Goal: Information Seeking & Learning: Check status

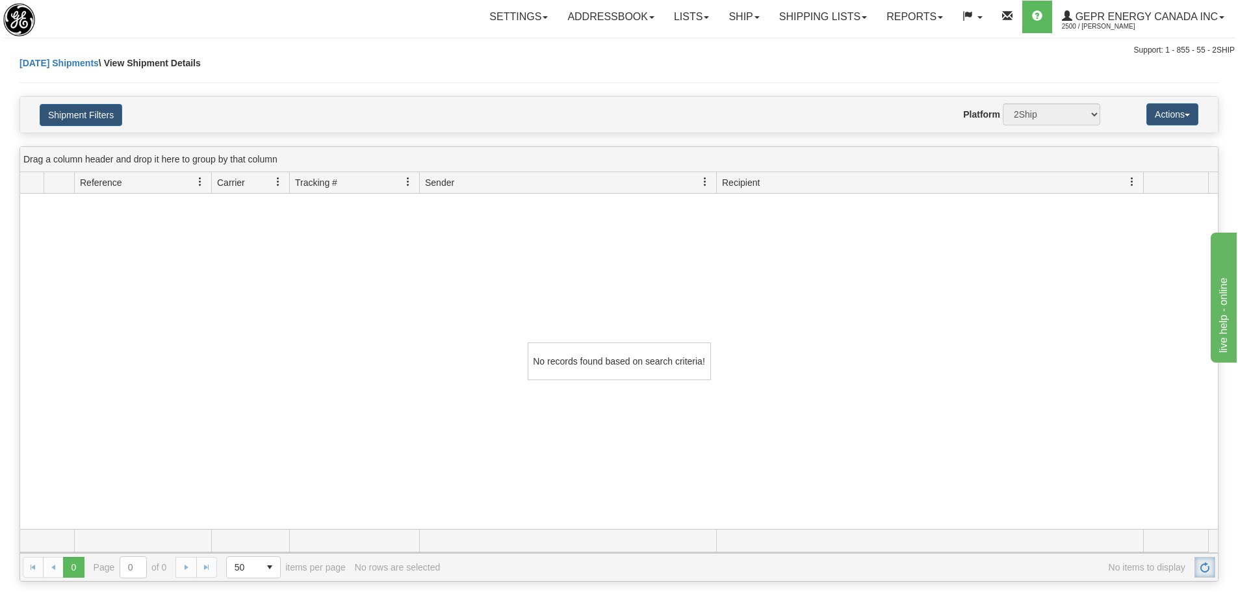
click at [1215, 566] on link "Refresh" at bounding box center [1204, 567] width 21 height 21
click at [769, 16] on link "Shipping lists" at bounding box center [822, 17] width 107 height 32
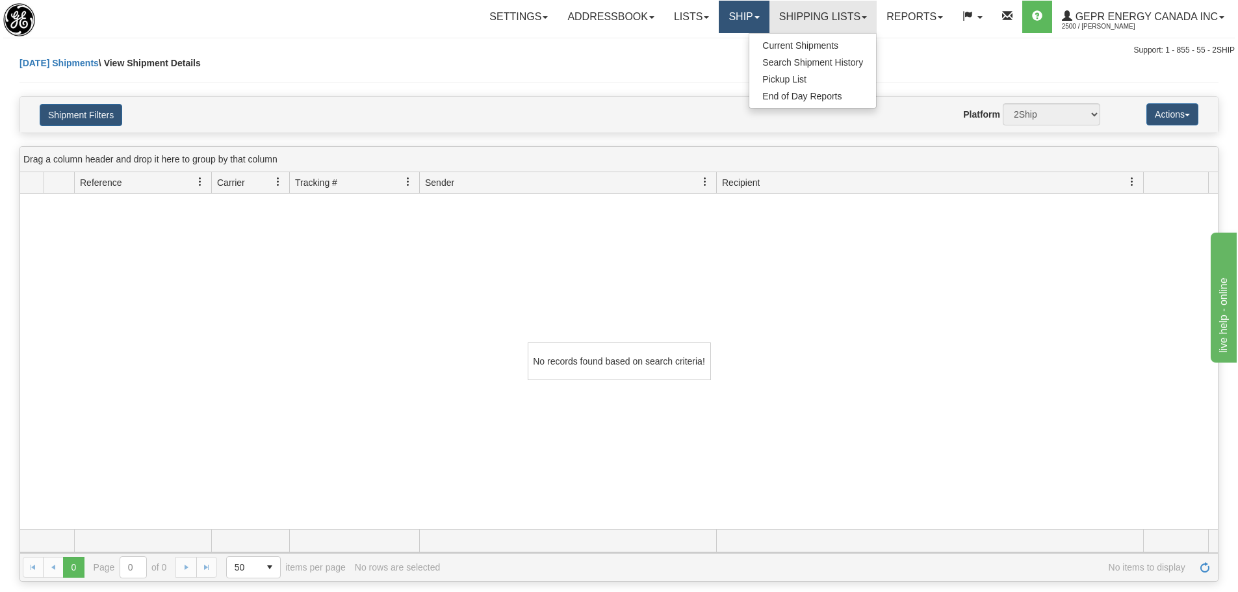
click at [756, 16] on link "Ship" at bounding box center [744, 17] width 50 height 32
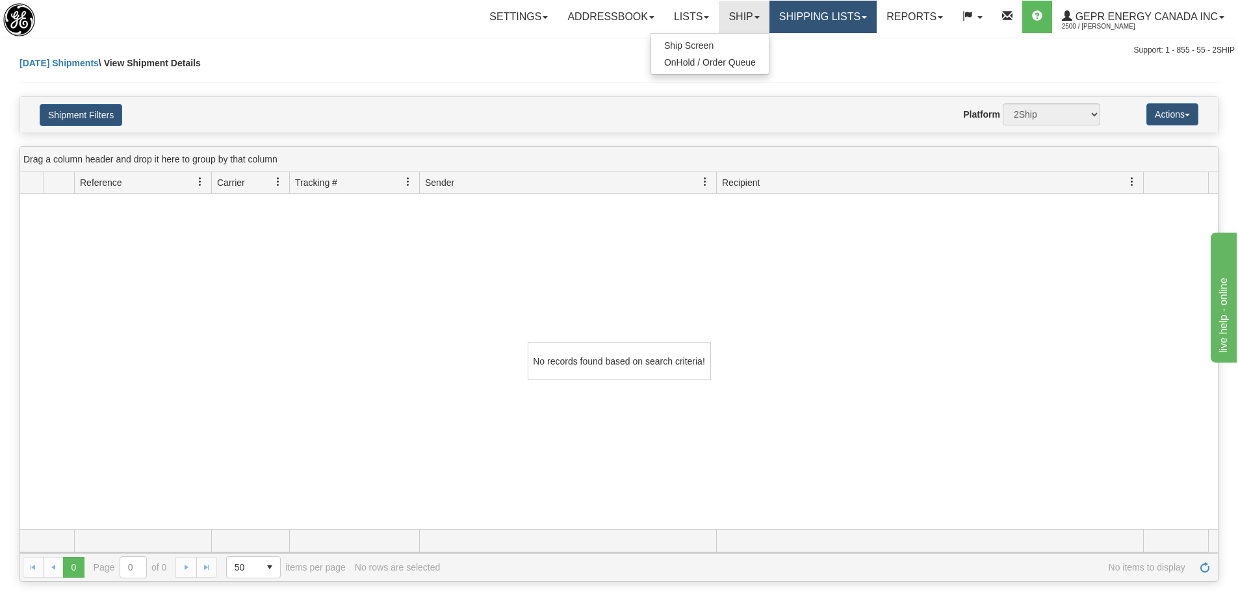
click at [769, 21] on link "Shipping lists" at bounding box center [822, 17] width 107 height 32
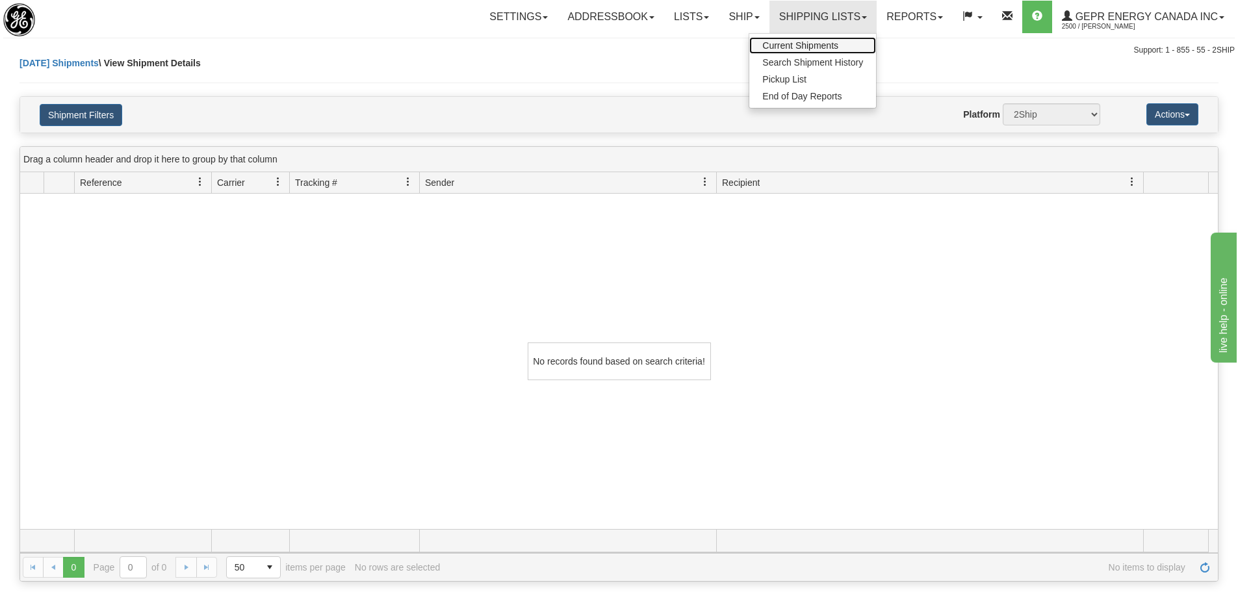
click at [781, 49] on span "Current Shipments" at bounding box center [800, 45] width 76 height 10
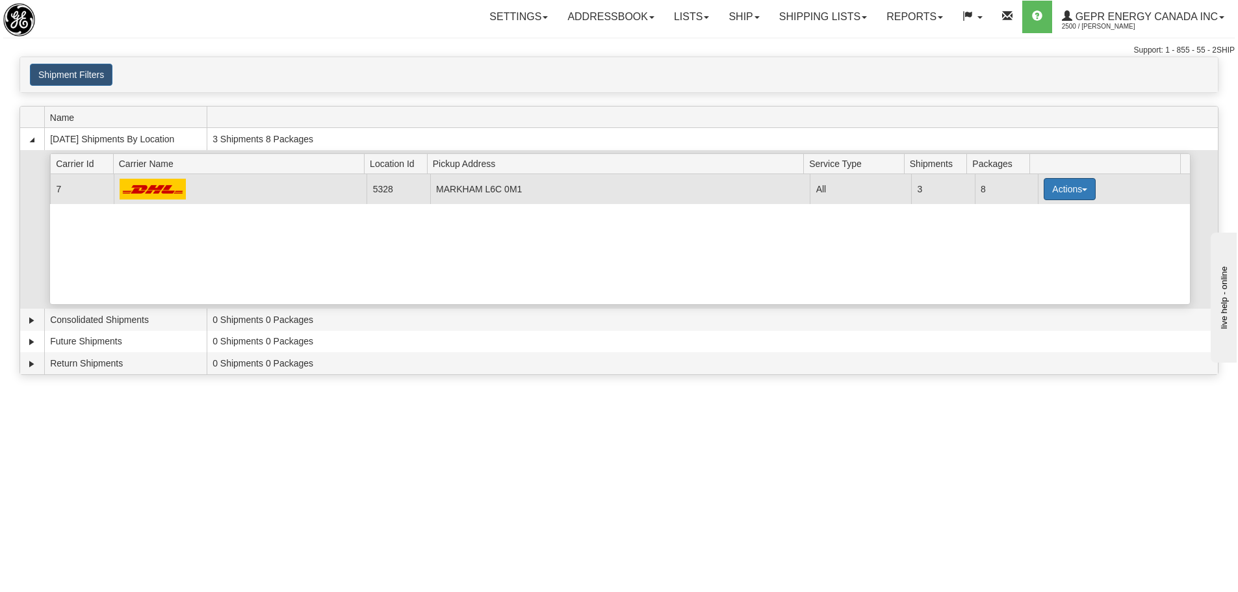
click at [1046, 195] on button "Actions" at bounding box center [1070, 189] width 52 height 22
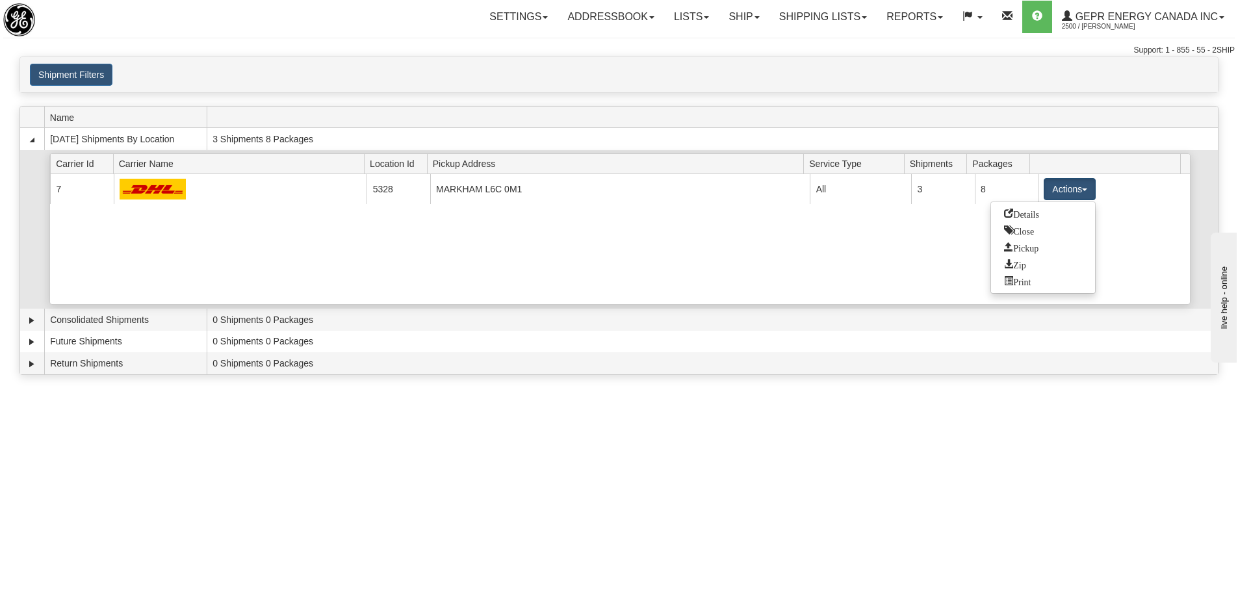
click at [1027, 212] on span "Details" at bounding box center [1021, 213] width 35 height 9
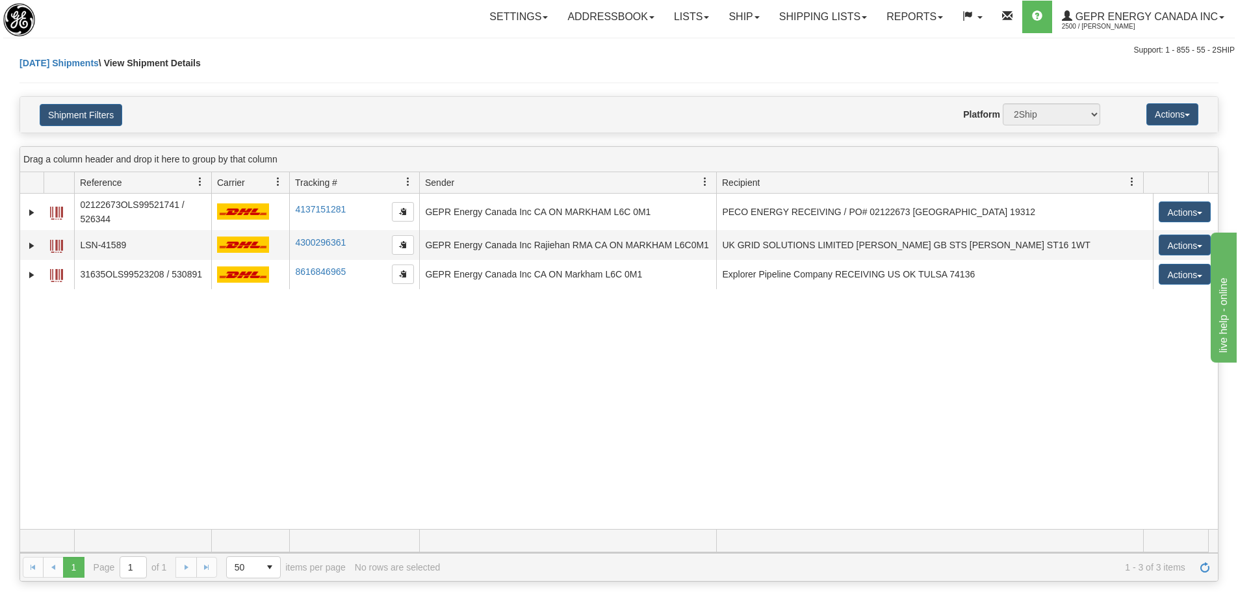
click at [766, 75] on div "[DATE] Shipments \ View Shipment Details" at bounding box center [618, 77] width 1199 height 40
click at [836, 21] on link "Shipping lists" at bounding box center [822, 17] width 107 height 32
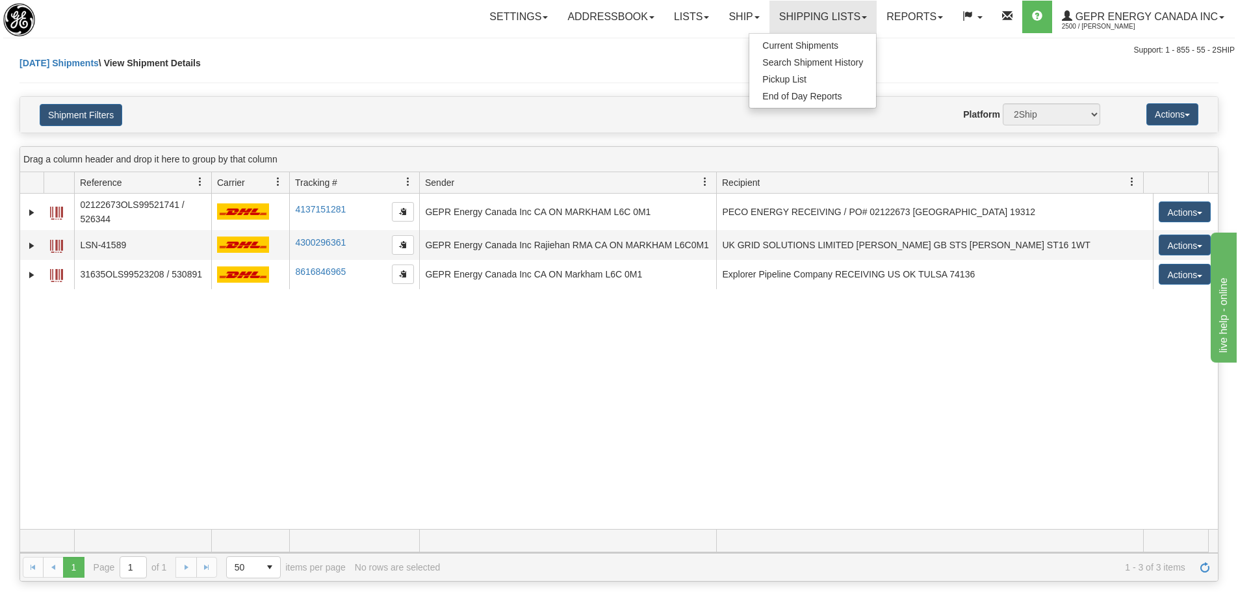
click at [669, 35] on div "Toggle navigation Settings Shipping Preferences Fields Preferences New" at bounding box center [619, 28] width 1238 height 57
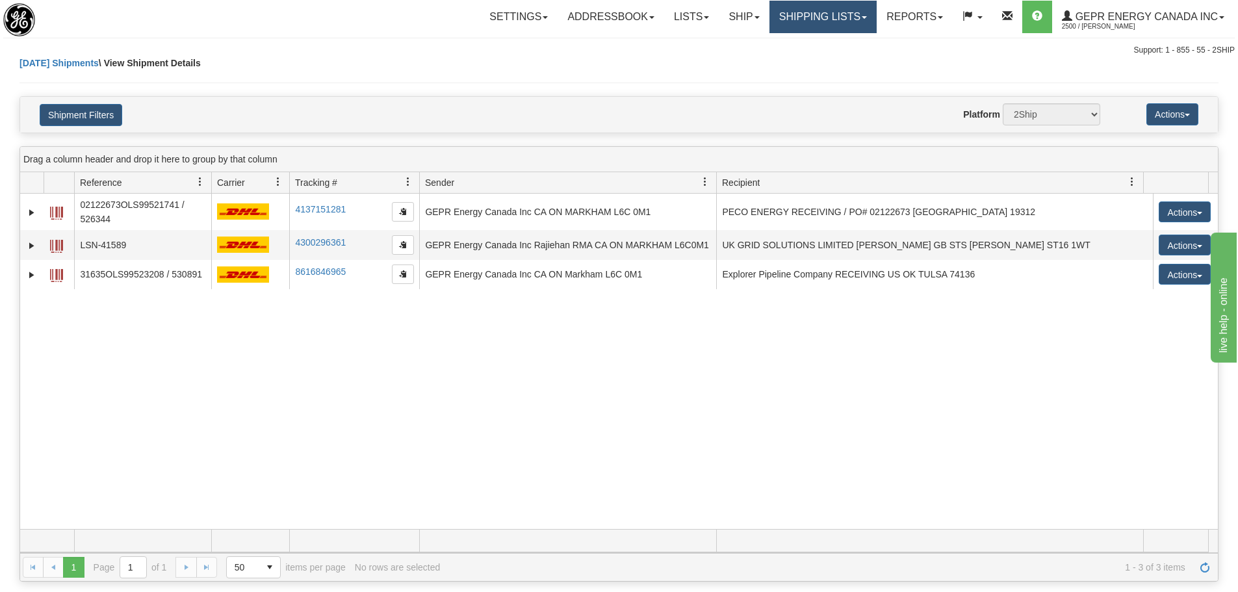
click at [838, 7] on link "Shipping lists" at bounding box center [822, 17] width 107 height 32
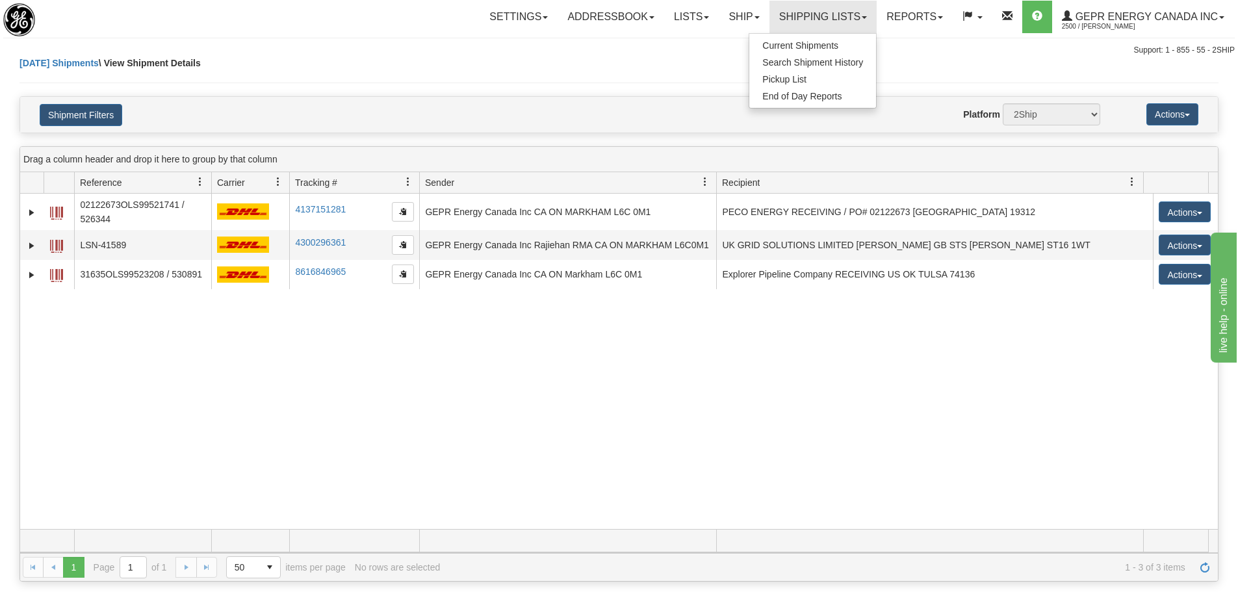
click at [342, 108] on div "Website Agent Nothing selected Client User Platform 2Ship Imported" at bounding box center [668, 114] width 884 height 22
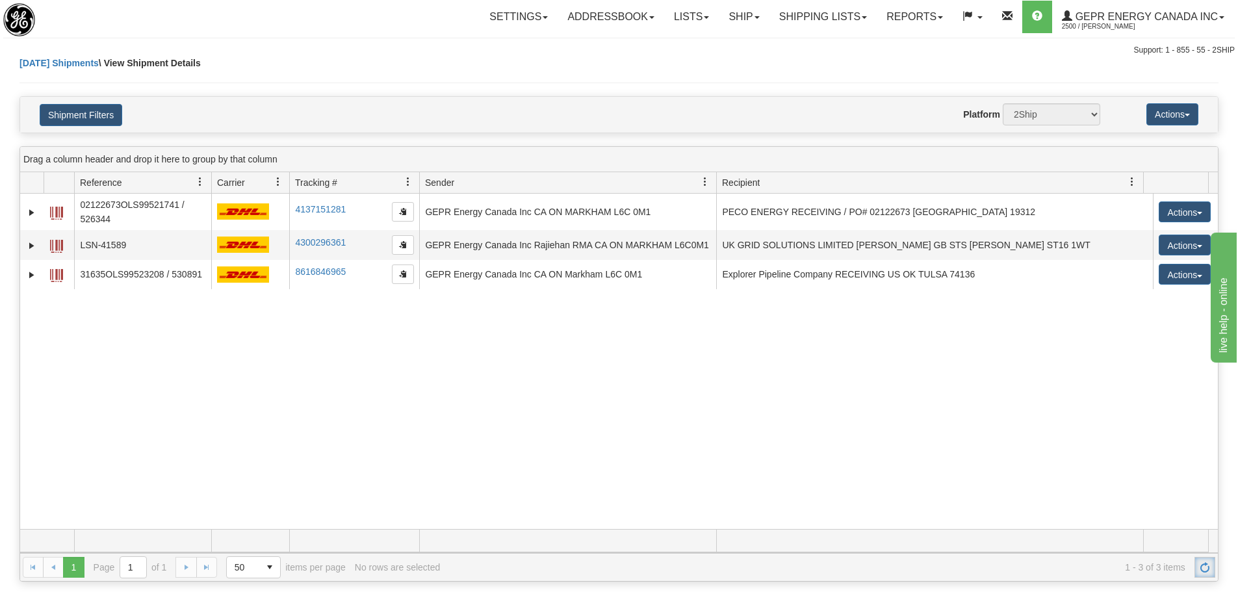
click at [1200, 571] on span "Refresh" at bounding box center [1205, 567] width 10 height 10
click at [322, 353] on div "31568943 2500 02122673OLS99521741 / 526344 4137151281 4137151281 [DATE] [DATE] …" at bounding box center [619, 361] width 1198 height 335
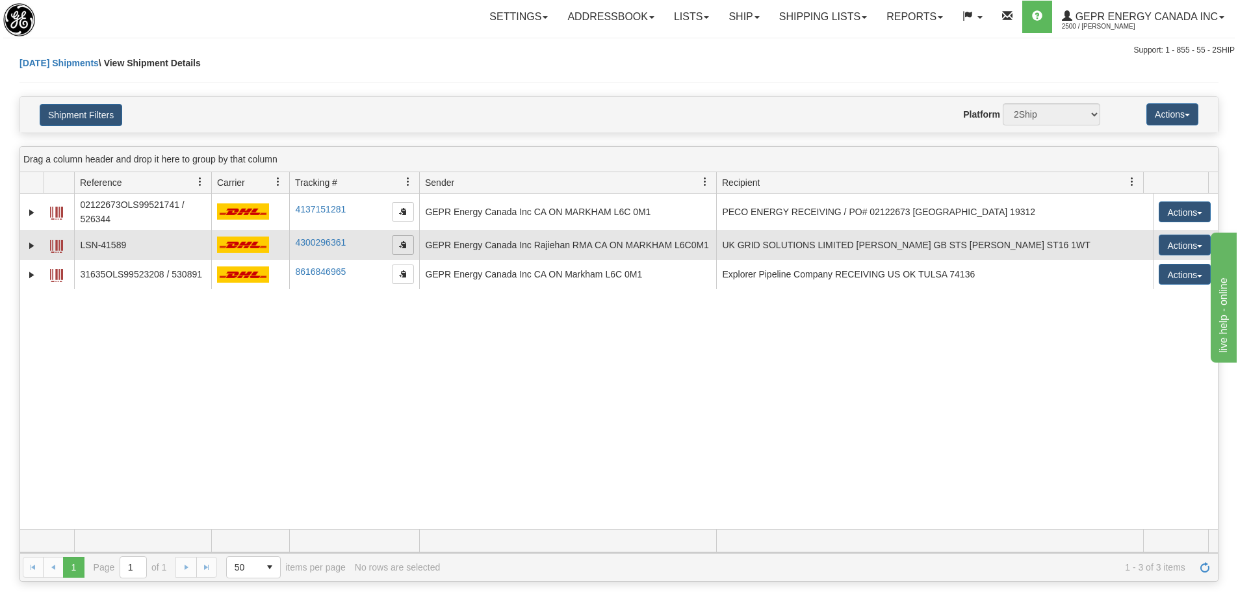
click at [403, 242] on span "button" at bounding box center [403, 244] width 8 height 8
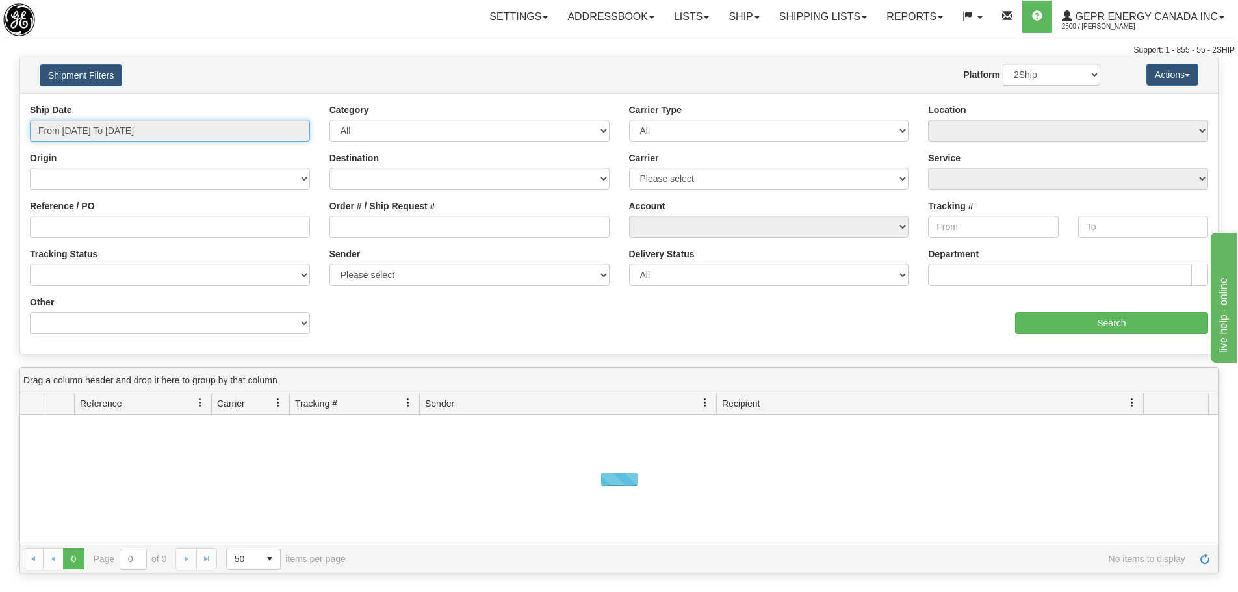
click at [243, 125] on input "From [DATE] To [DATE]" at bounding box center [170, 131] width 280 height 22
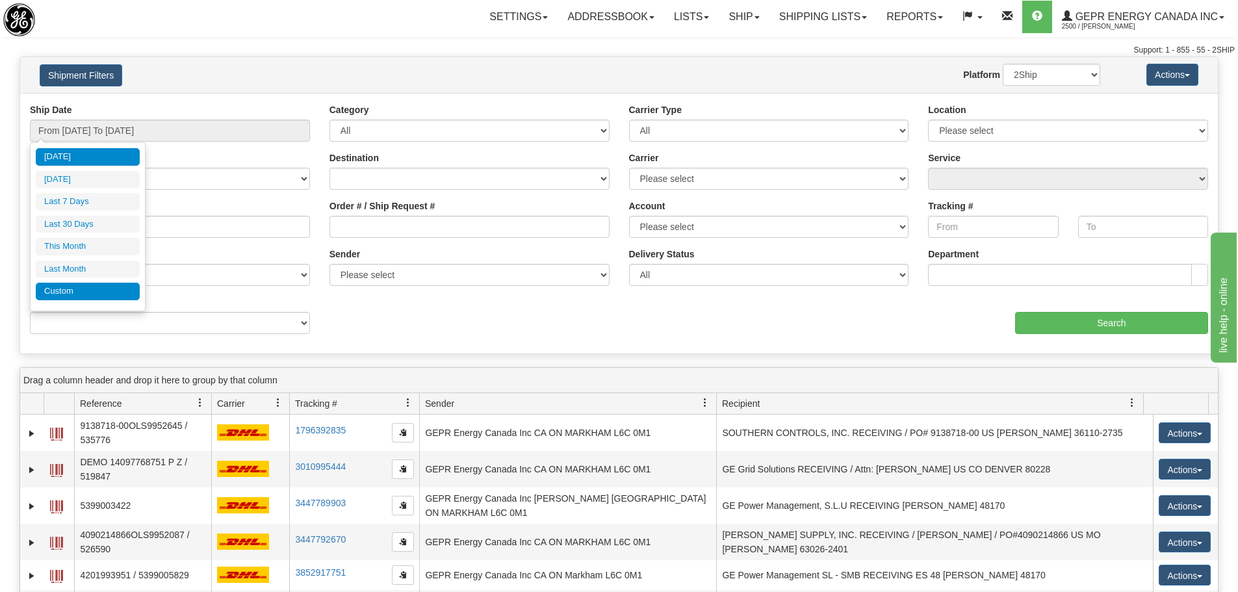
click at [85, 292] on li "Custom" at bounding box center [88, 292] width 104 height 18
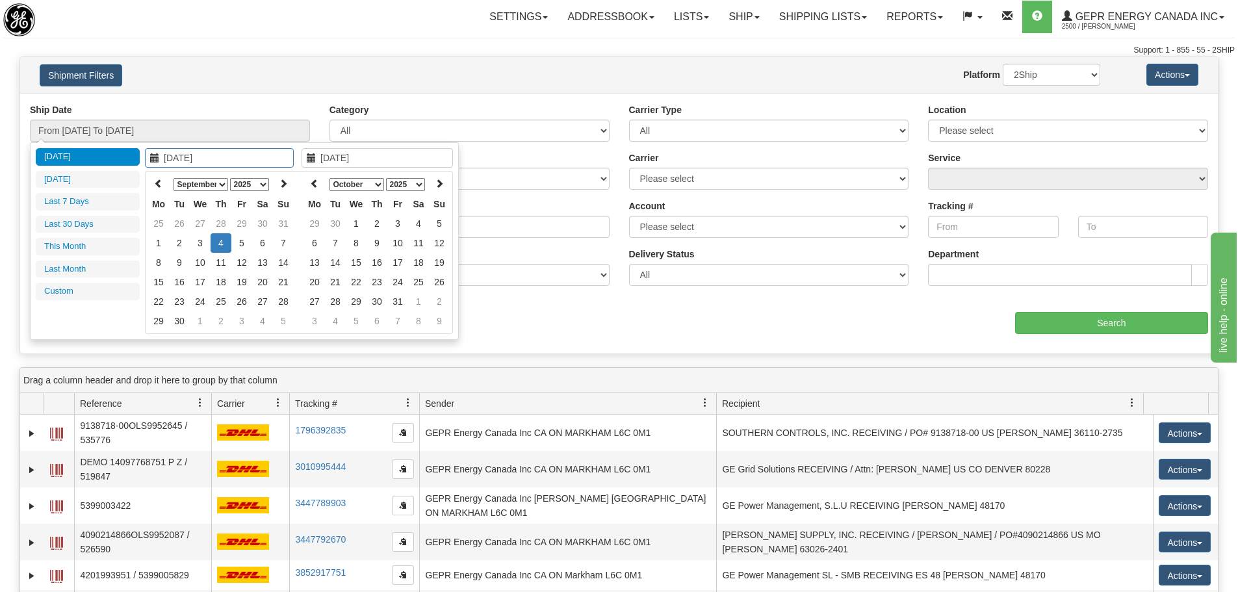
click at [221, 178] on select "January February March April May June July August September October November De…" at bounding box center [201, 184] width 55 height 13
type input "07/01/2025"
click at [185, 222] on td "1" at bounding box center [179, 223] width 21 height 19
click at [226, 182] on select "January February March April May June July August September October November De…" at bounding box center [201, 184] width 55 height 13
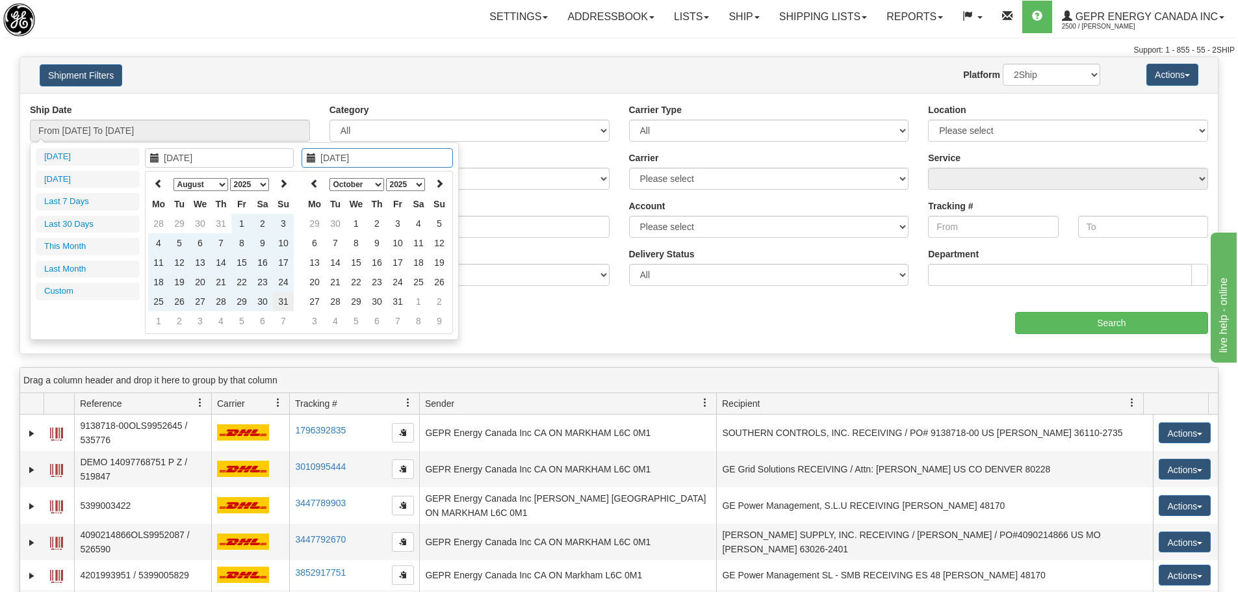
type input "08/31/2025"
click at [282, 303] on td "31" at bounding box center [283, 301] width 21 height 19
type input "From 07/01/2025 To 08/31/2025"
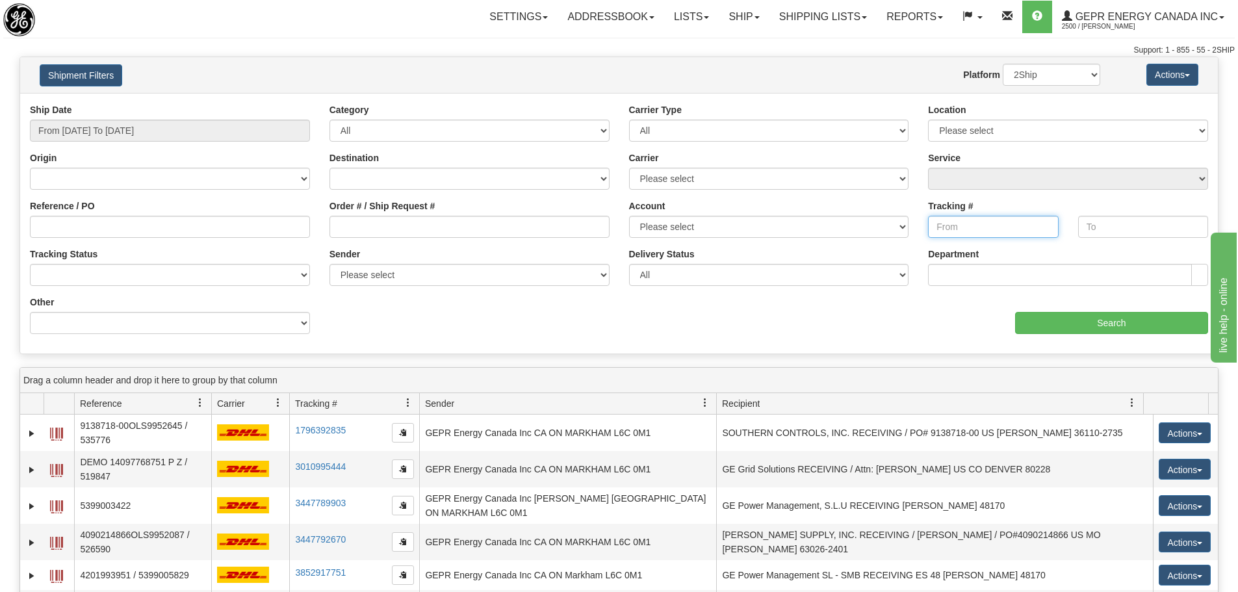
click at [992, 226] on input "Tracking #" at bounding box center [993, 227] width 130 height 22
click at [85, 219] on input "Reference / PO" at bounding box center [170, 227] width 280 height 22
paste input "LSN-43928"
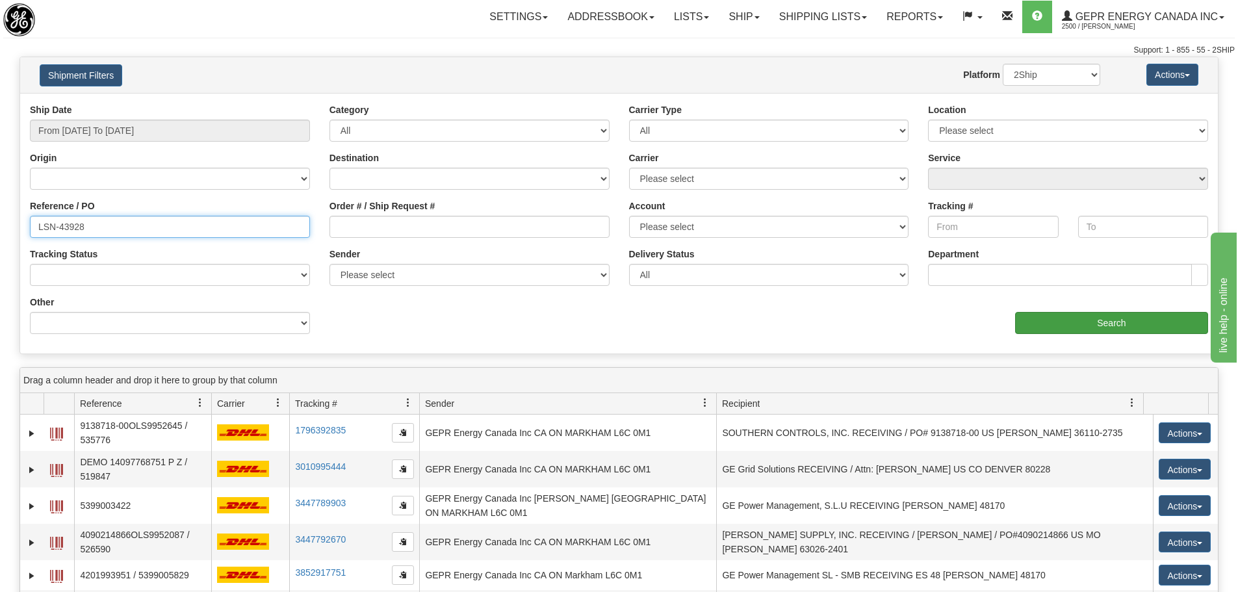
type input "LSN-43928"
click at [1137, 328] on input "Search" at bounding box center [1111, 323] width 193 height 22
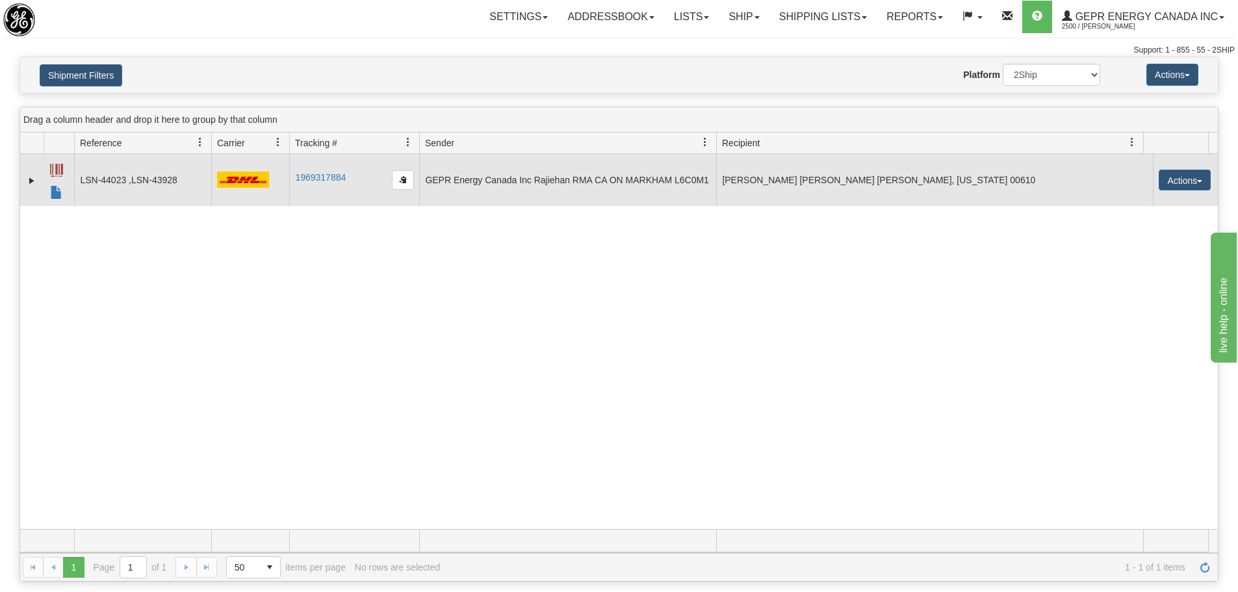
click at [525, 188] on td "GEPR Energy Canada Inc Rajiehan RMA CA ON MARKHAM L6C0M1" at bounding box center [567, 180] width 297 height 52
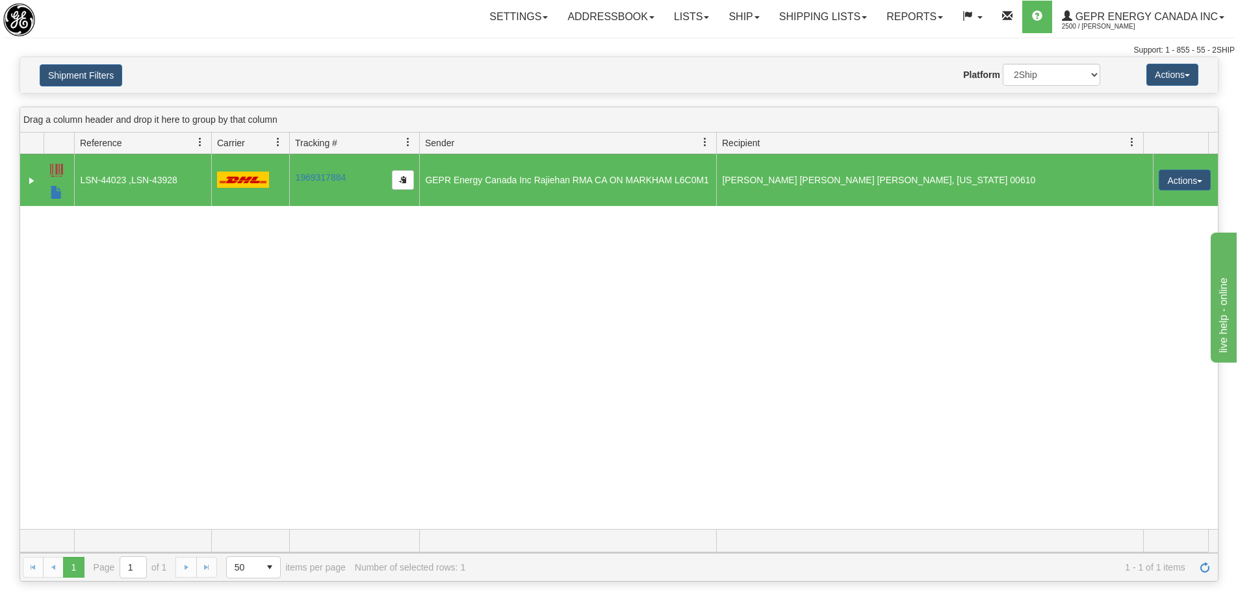
click at [472, 322] on div "31329010 2500 LSN-44023 ,LSN-43928 1969317884 1969317884 07/21/2025 07/21/2025 …" at bounding box center [619, 341] width 1198 height 375
click at [146, 306] on div "31329010 2500 LSN-44023 ,LSN-43928 1969317884 1969317884 07/21/2025 07/21/2025 …" at bounding box center [619, 341] width 1198 height 375
click at [27, 181] on link "Expand" at bounding box center [31, 180] width 13 height 13
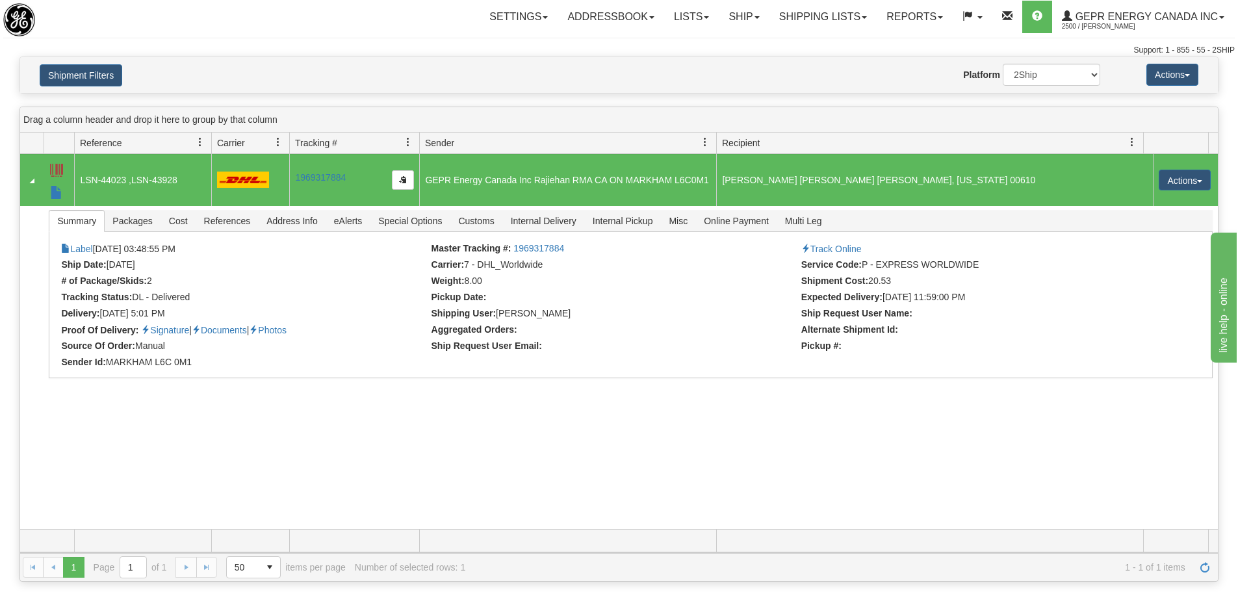
click at [444, 462] on div "31329010 2500 LSN-44023 ,LSN-43928 1969317884 1969317884 07/21/2025 07/21/2025 …" at bounding box center [619, 341] width 1198 height 375
click at [435, 436] on div "31329010 2500 LSN-44023 ,LSN-43928 1969317884 1969317884 07/21/2025 07/21/2025 …" at bounding box center [619, 341] width 1198 height 375
click at [398, 426] on div "31329010 2500 LSN-44023 ,LSN-43928 1969317884 1969317884 07/21/2025 07/21/2025 …" at bounding box center [619, 341] width 1198 height 375
click at [258, 44] on div "Toggle navigation Settings Shipping Preferences Fields Preferences New" at bounding box center [619, 28] width 1238 height 57
click at [394, 445] on div "31329010 2500 LSN-44023 ,LSN-43928 1969317884 1969317884 07/21/2025 07/21/2025 …" at bounding box center [619, 341] width 1198 height 375
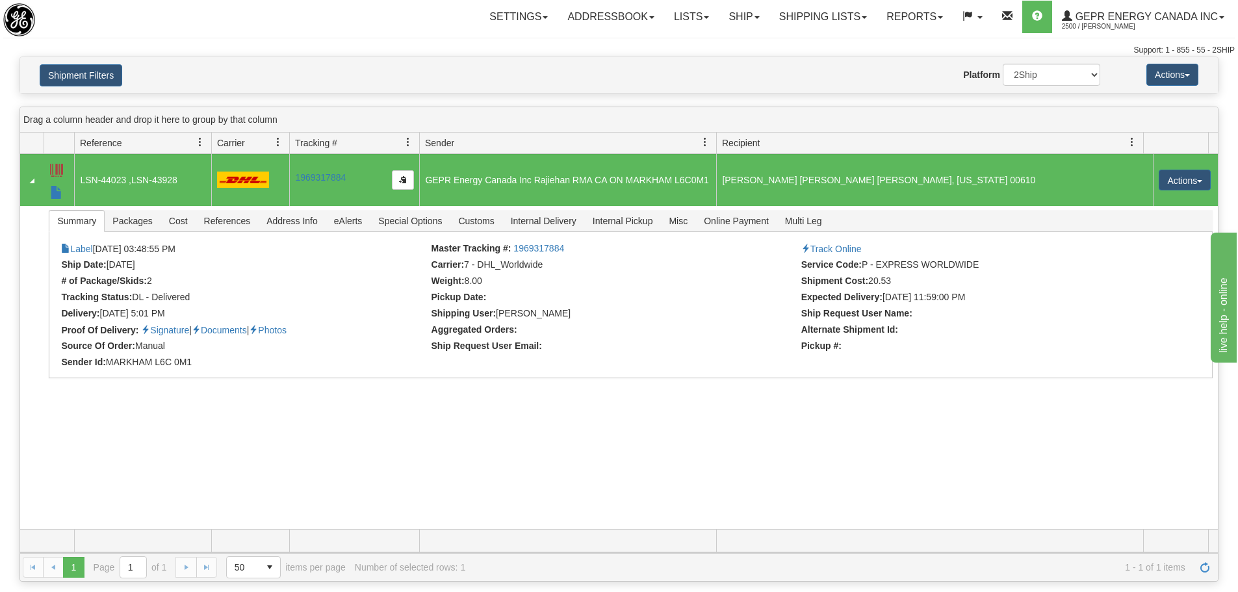
click at [326, 81] on div "Shipment Filters Website Agent Nothing selected Client User Platform 2Ship Impo…" at bounding box center [619, 75] width 1198 height 36
click at [406, 181] on span "button" at bounding box center [403, 179] width 8 height 8
click at [395, 181] on button "button" at bounding box center [403, 179] width 22 height 19
drag, startPoint x: 97, startPoint y: 251, endPoint x: 144, endPoint y: 246, distance: 47.1
click at [144, 246] on li "Label 07/21/2025 03:48:55 PM" at bounding box center [244, 249] width 367 height 13
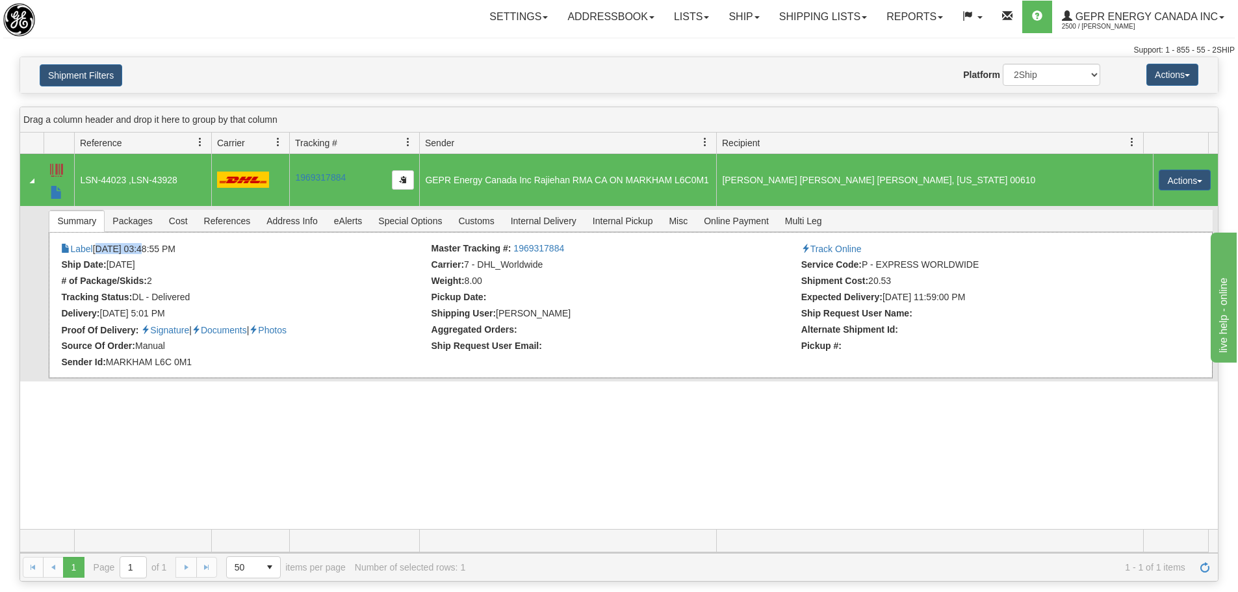
copy li "07/21/2025"
drag, startPoint x: 237, startPoint y: 431, endPoint x: 233, endPoint y: 162, distance: 268.4
click at [237, 430] on div "31329010 2500 LSN-44023 ,LSN-43928 1969317884 1969317884 07/21/2025 07/21/2025 …" at bounding box center [619, 341] width 1198 height 375
